Goal: Information Seeking & Learning: Learn about a topic

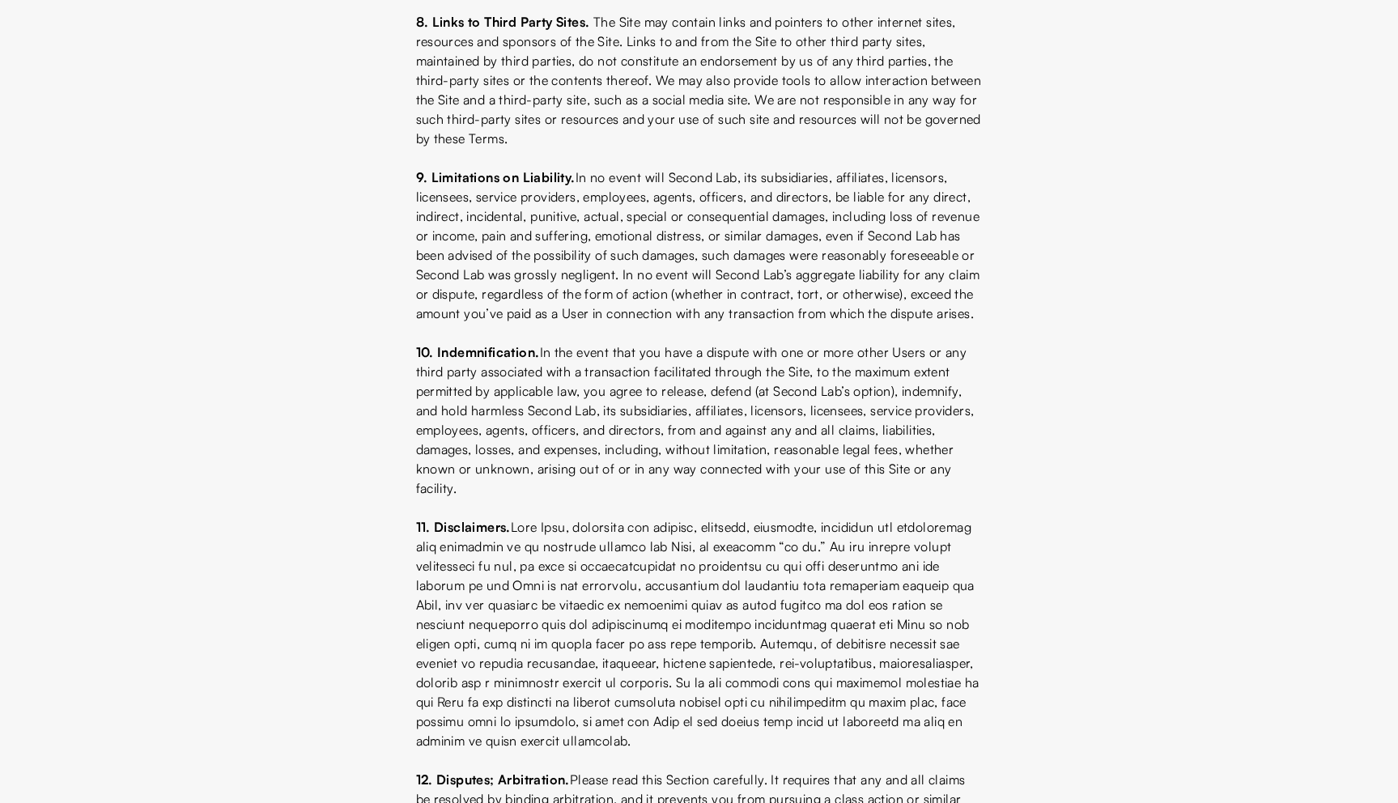
scroll to position [1703, 0]
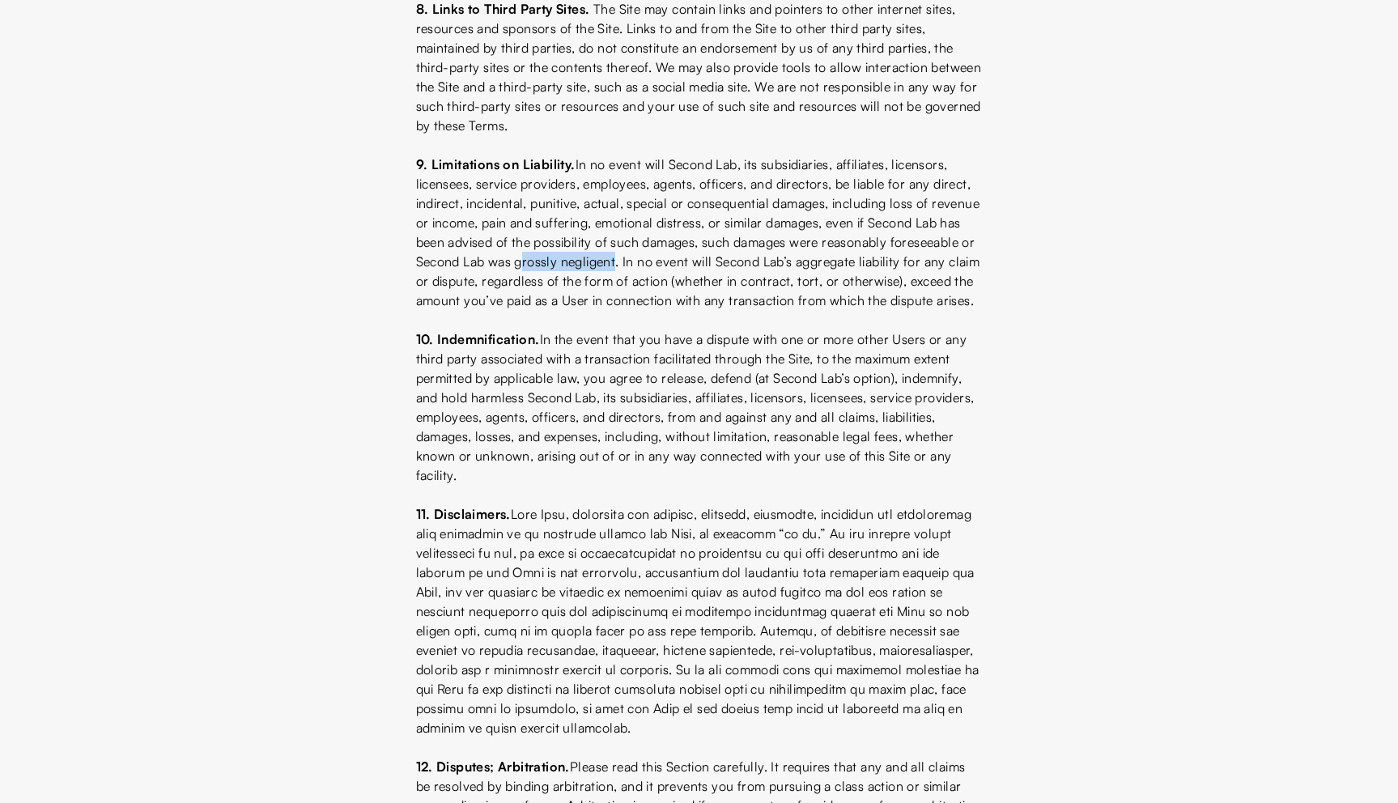
drag, startPoint x: 607, startPoint y: 281, endPoint x: 703, endPoint y: 287, distance: 95.7
click at [703, 287] on p "9. Limitations on Liability. In no event will Second Lab, its subsidiaries, aff…" at bounding box center [699, 232] width 567 height 155
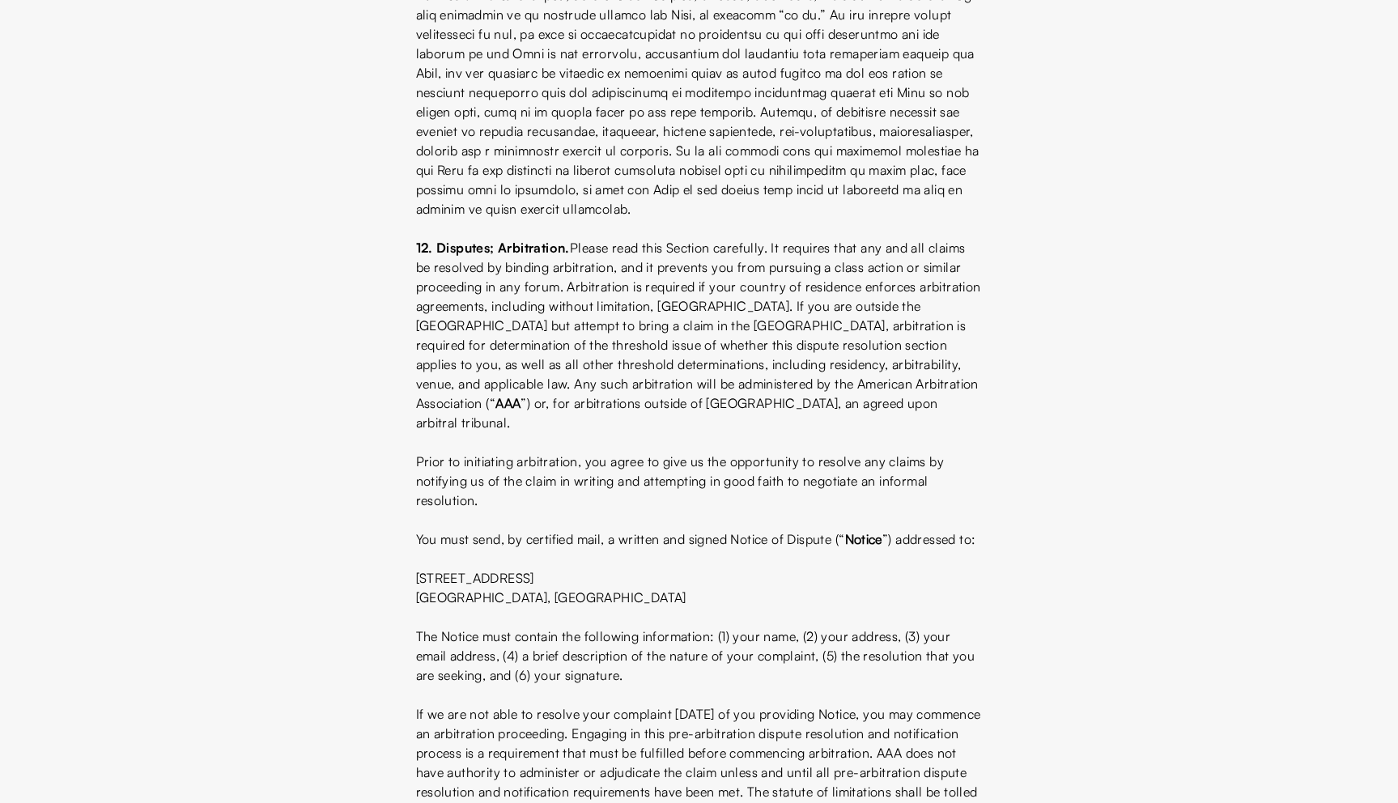
scroll to position [2224, 0]
drag, startPoint x: 509, startPoint y: 422, endPoint x: 821, endPoint y: 460, distance: 314.9
click at [821, 431] on p "12. Disputes; Arbitration. Please read this Section carefully. It requires that…" at bounding box center [699, 333] width 567 height 194
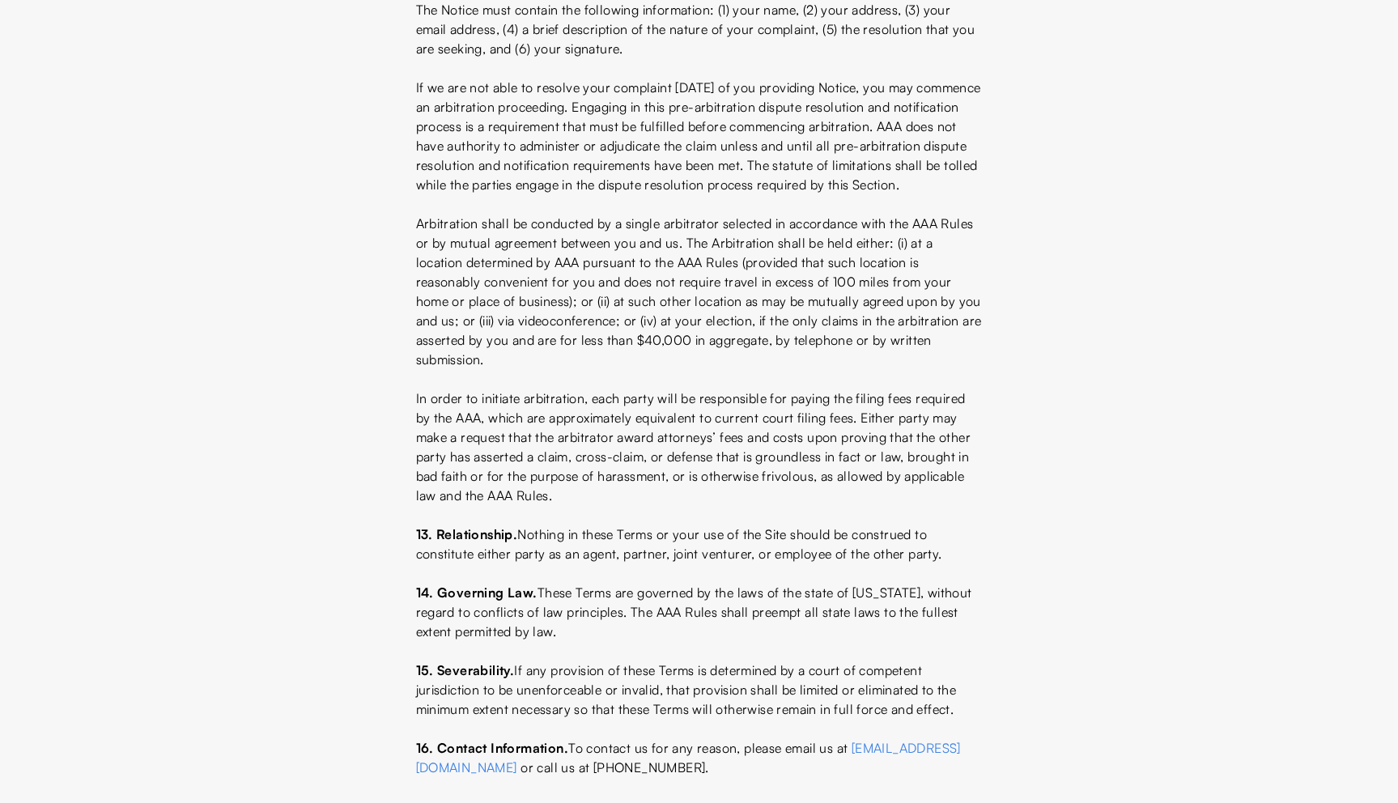
scroll to position [2927, 0]
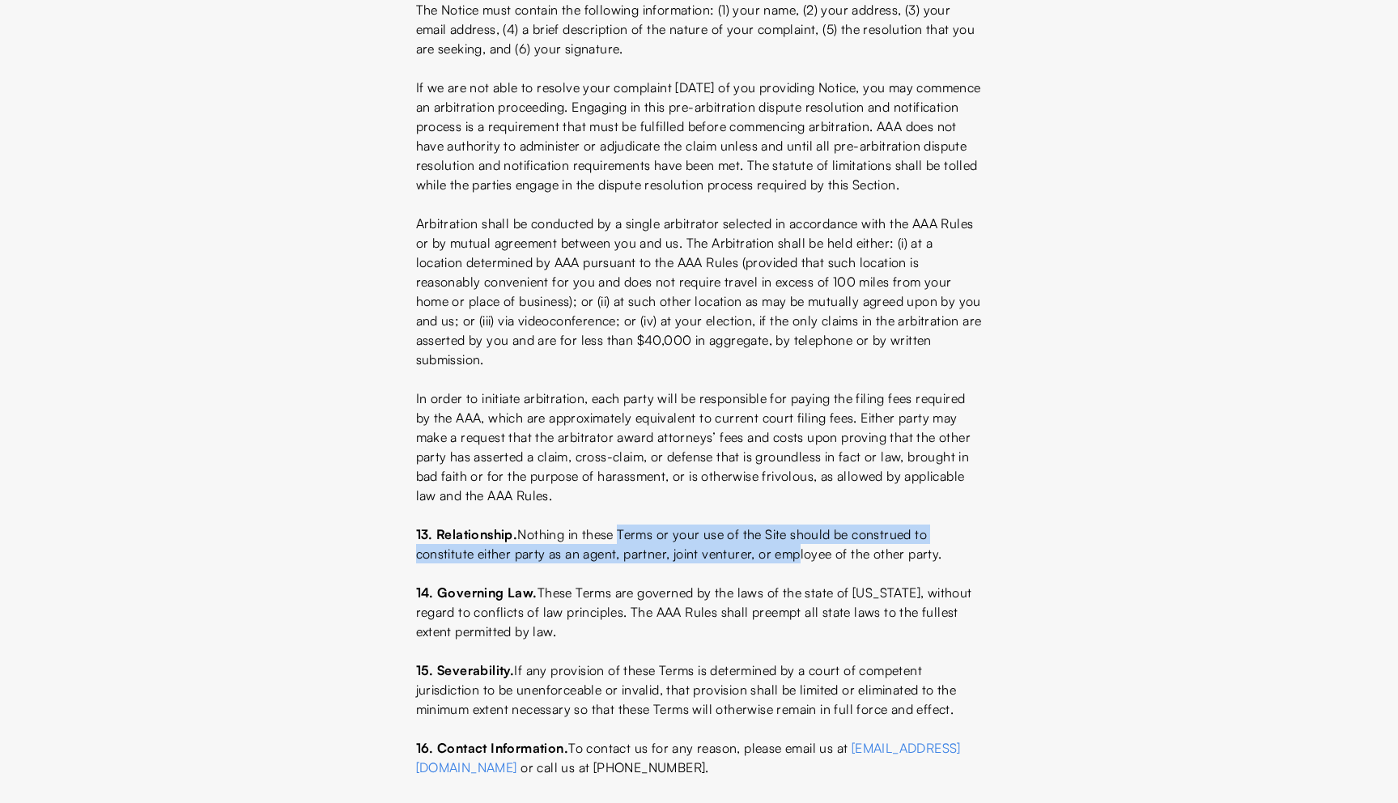
drag, startPoint x: 619, startPoint y: 533, endPoint x: 781, endPoint y: 572, distance: 166.6
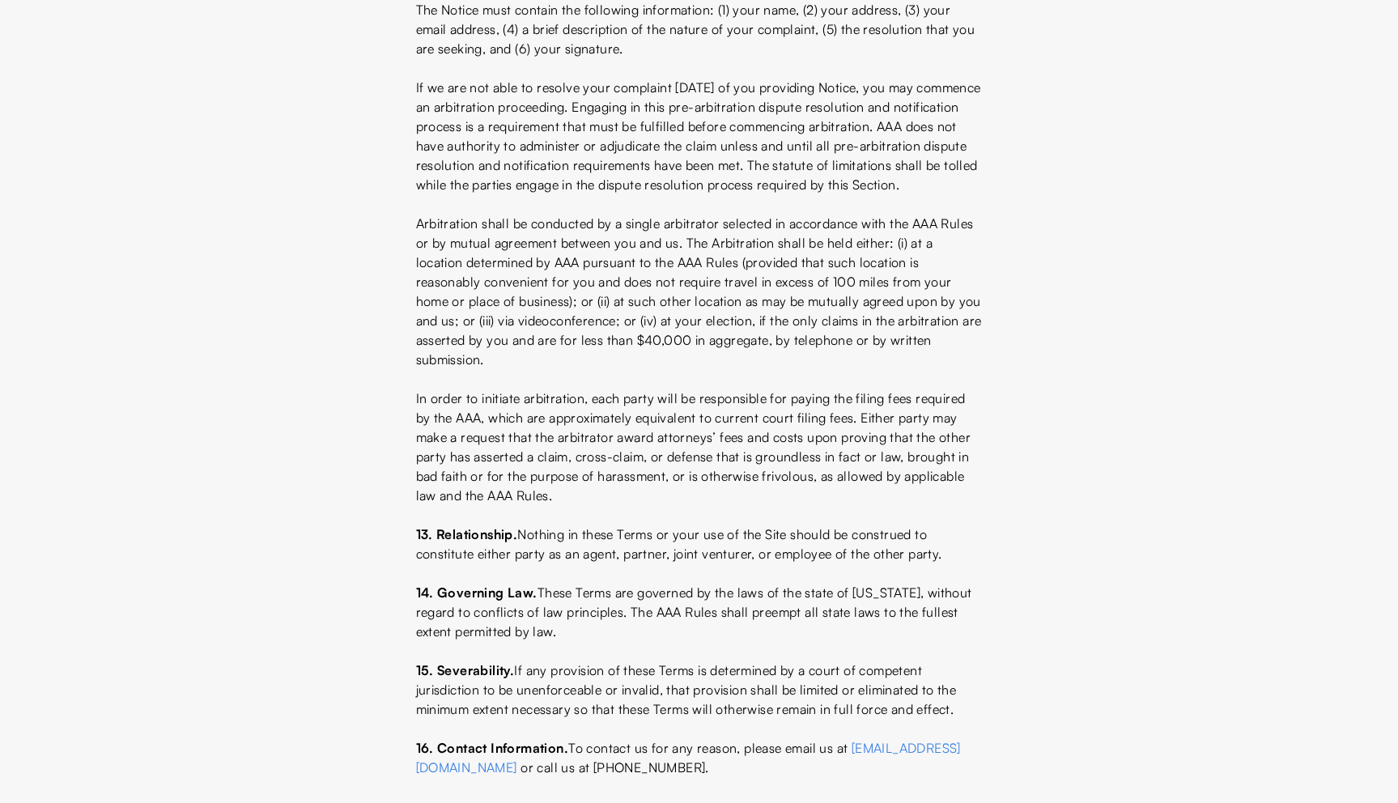
click at [615, 549] on p "13. Relationship. Nothing in these Terms or your use of the Site should be cons…" at bounding box center [699, 544] width 567 height 39
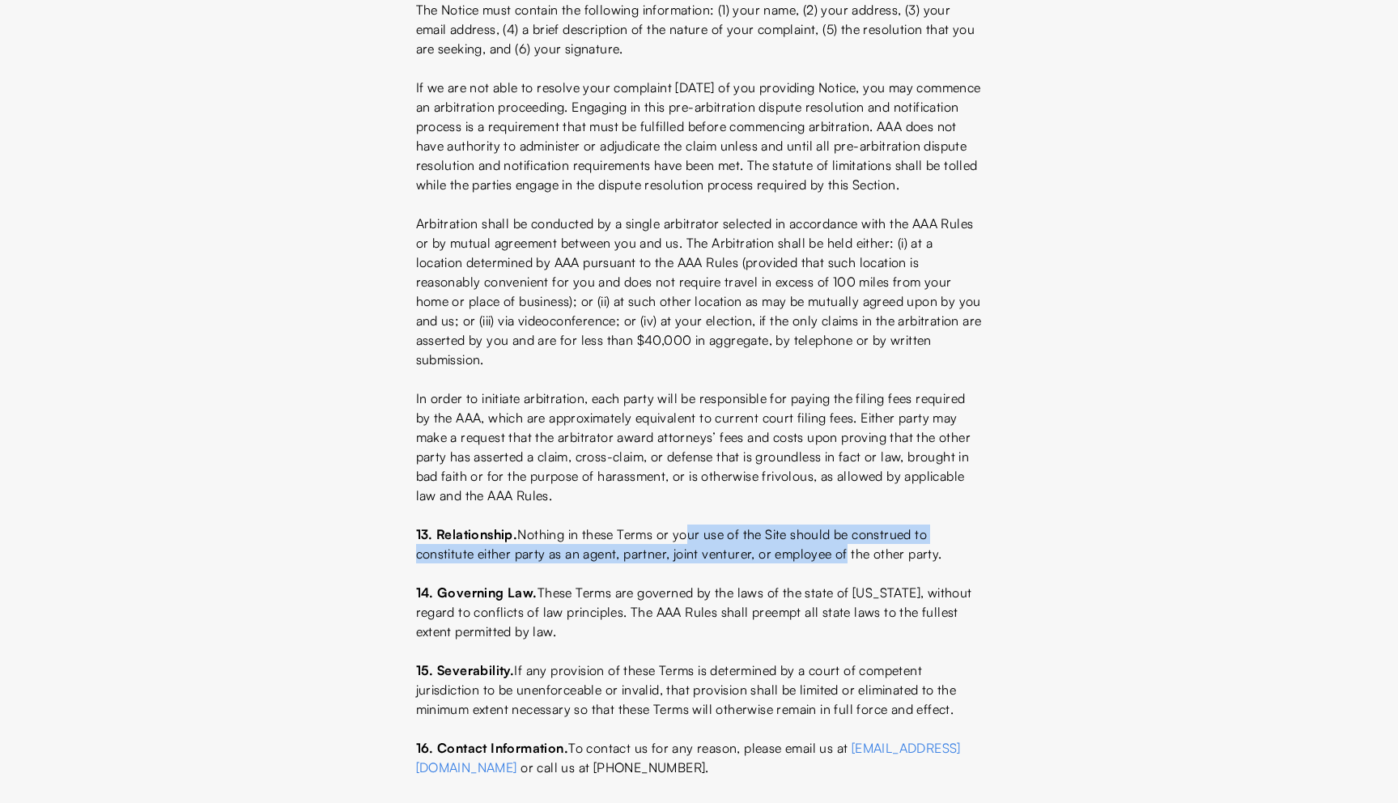
drag, startPoint x: 685, startPoint y: 541, endPoint x: 849, endPoint y: 550, distance: 164.6
click at [849, 550] on p "13. Relationship. Nothing in these Terms or your use of the Site should be cons…" at bounding box center [699, 544] width 567 height 39
click at [837, 530] on p "13. Relationship. Nothing in these Terms or your use of the Site should be cons…" at bounding box center [699, 544] width 567 height 39
drag, startPoint x: 500, startPoint y: 557, endPoint x: 700, endPoint y: 560, distance: 200.0
click at [700, 560] on p "13. Relationship. Nothing in these Terms or your use of the Site should be cons…" at bounding box center [699, 544] width 567 height 39
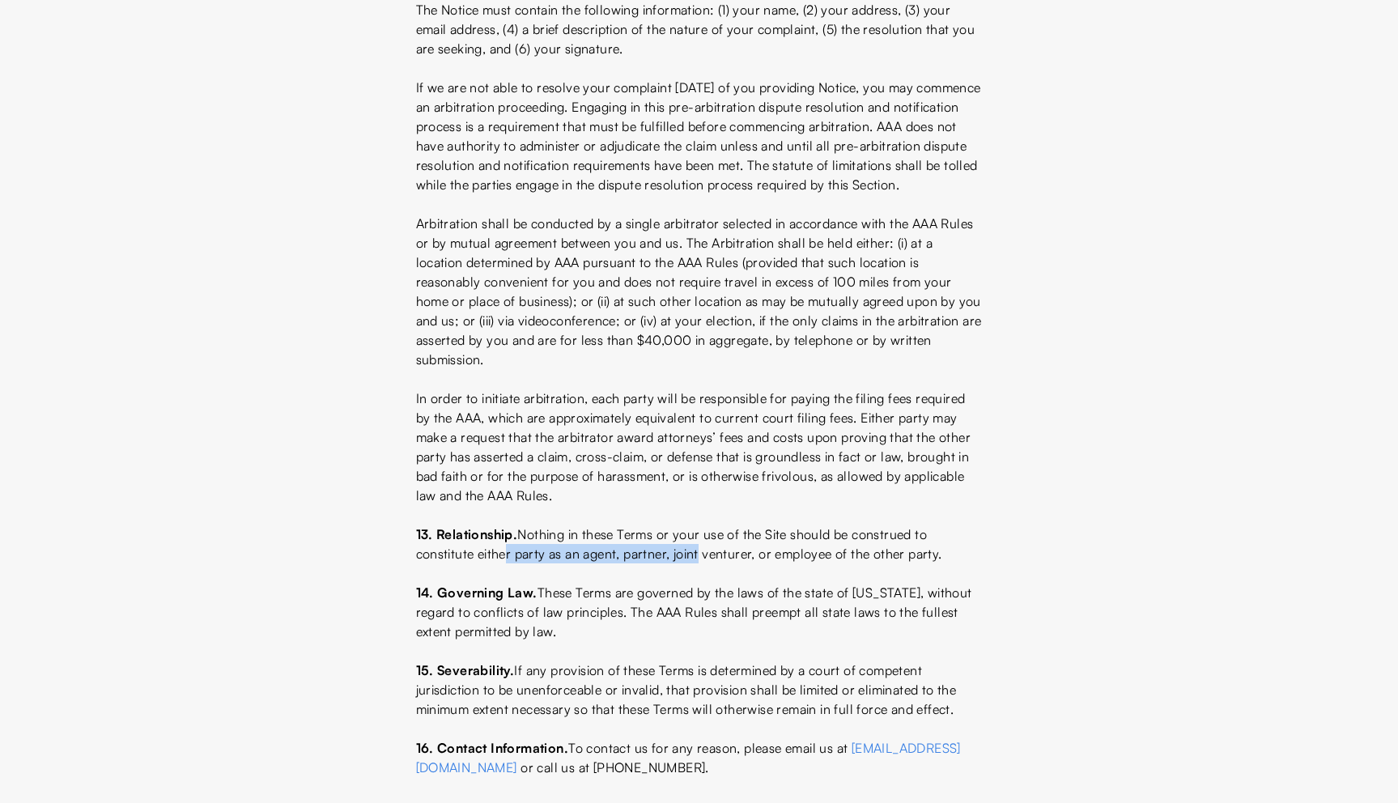
click at [700, 560] on p "13. Relationship. Nothing in these Terms or your use of the Site should be cons…" at bounding box center [699, 544] width 567 height 39
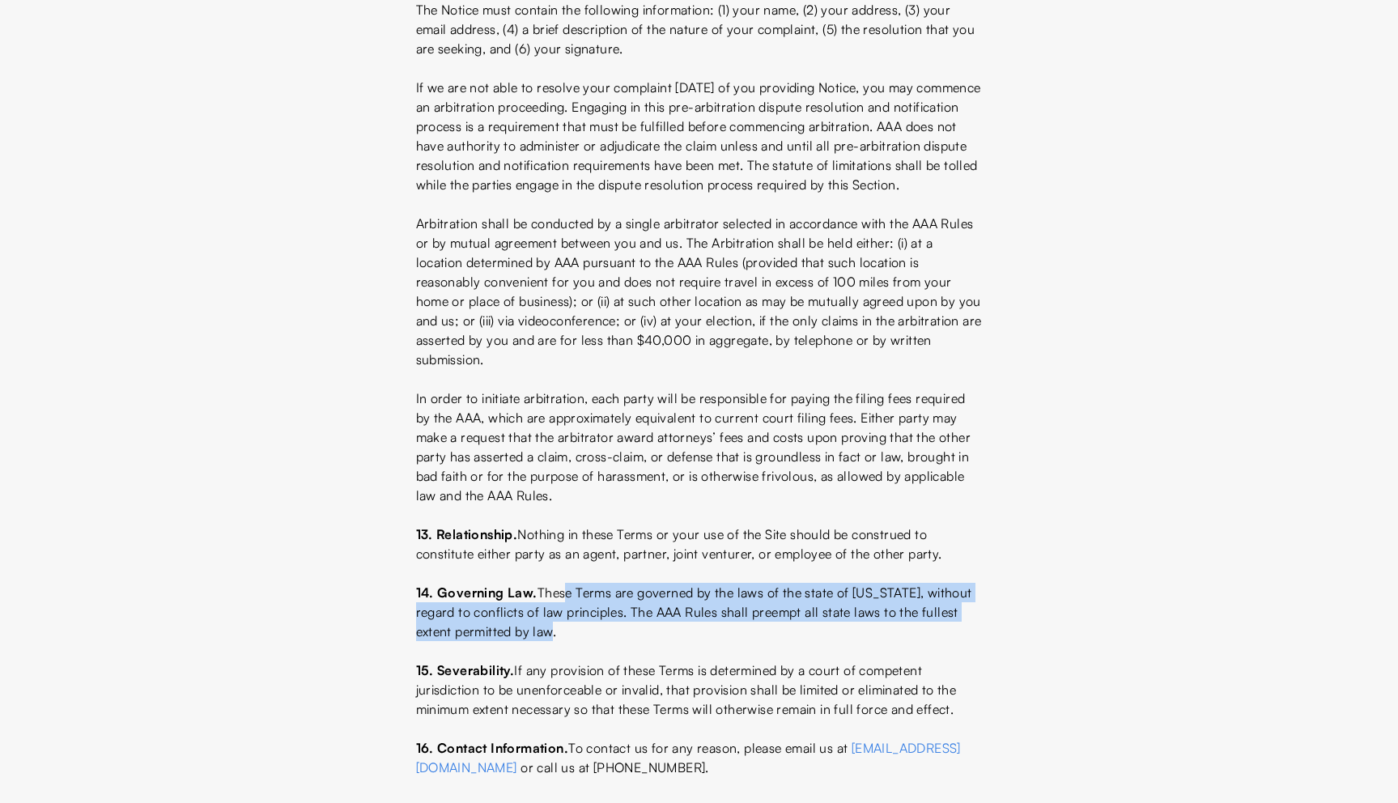
drag, startPoint x: 561, startPoint y: 595, endPoint x: 562, endPoint y: 632, distance: 37.3
click at [562, 632] on p "14. Governing Law. These Terms are governed by the laws of the state of [US_STA…" at bounding box center [699, 612] width 567 height 58
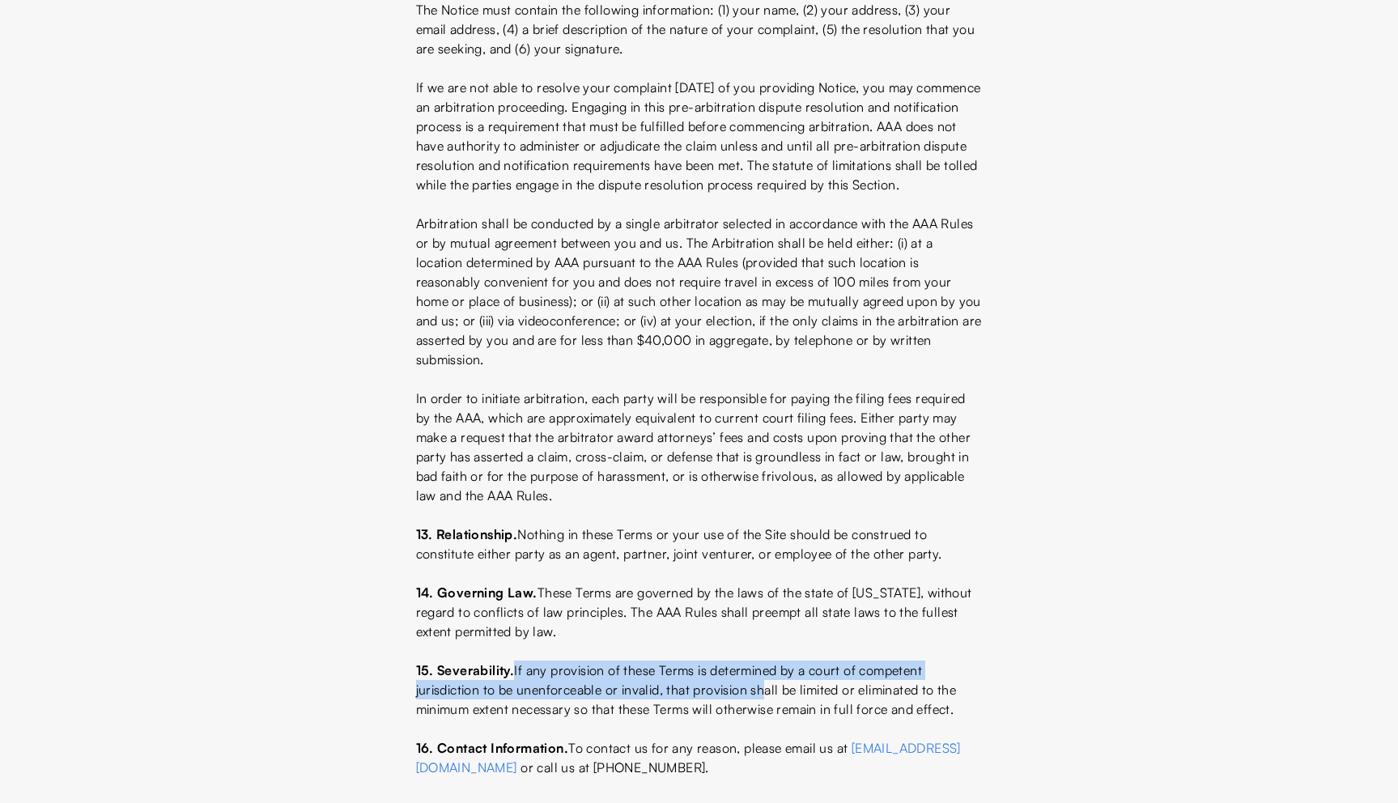
drag, startPoint x: 513, startPoint y: 671, endPoint x: 762, endPoint y: 696, distance: 250.7
click at [762, 696] on p "15. Severability. If any provision of these Terms is determined by a court of c…" at bounding box center [699, 690] width 567 height 58
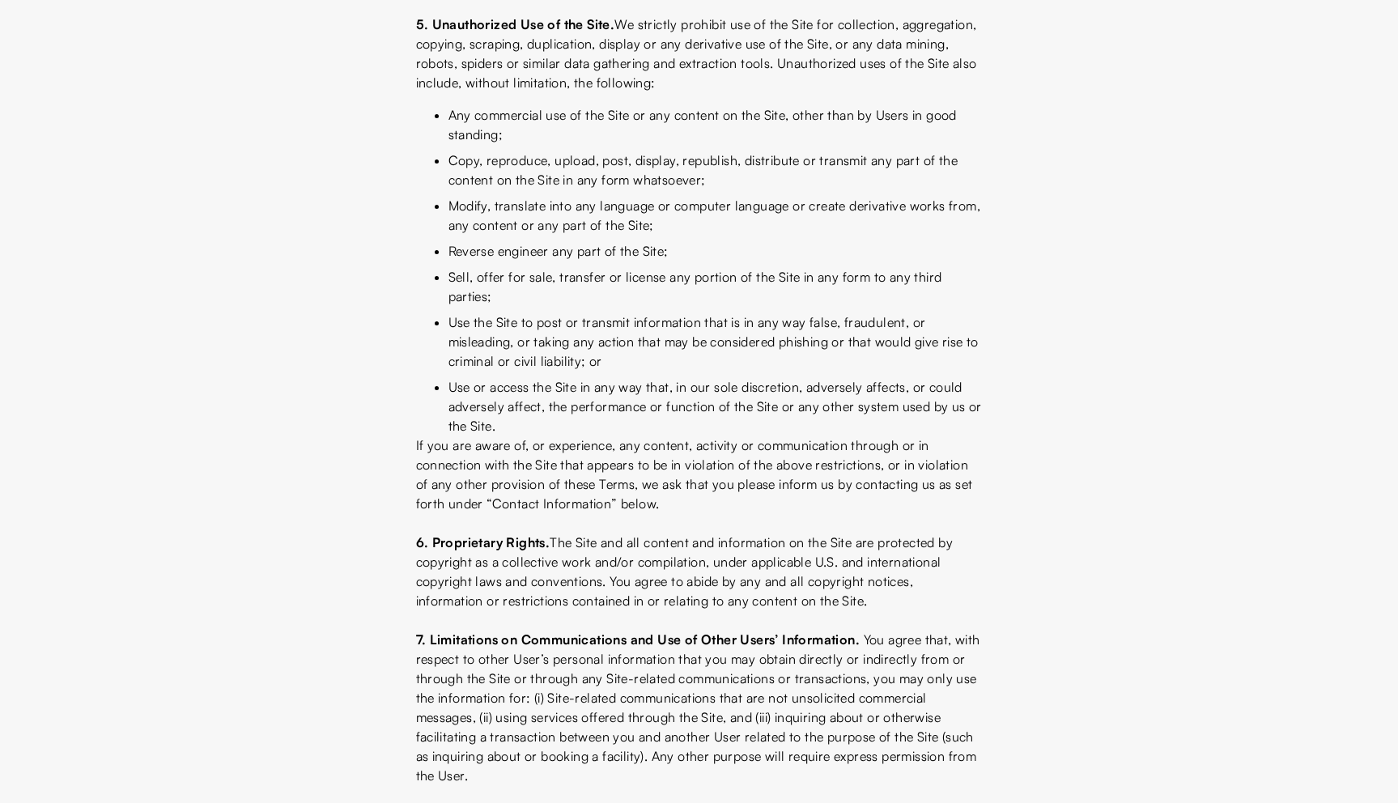
scroll to position [576, 0]
